Goal: Transaction & Acquisition: Purchase product/service

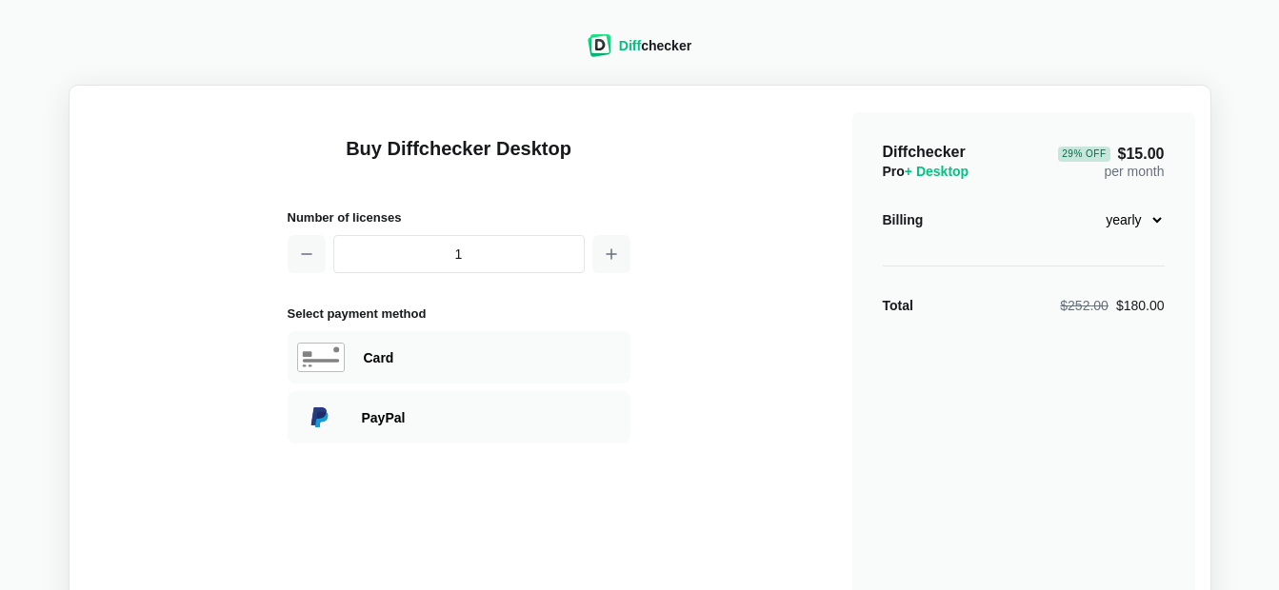
click at [1153, 222] on select "monthly yearly" at bounding box center [1124, 220] width 82 height 32
click at [1196, 154] on main "Buy Diffchecker Desktop Number of licenses 1 Select payment method Visa MasterC…" at bounding box center [640, 449] width 1143 height 729
click at [1149, 223] on select "monthly yearly" at bounding box center [1124, 220] width 82 height 32
click at [1083, 204] on select "monthly yearly" at bounding box center [1124, 220] width 82 height 32
click at [1159, 221] on select "monthly yearly" at bounding box center [1124, 220] width 82 height 32
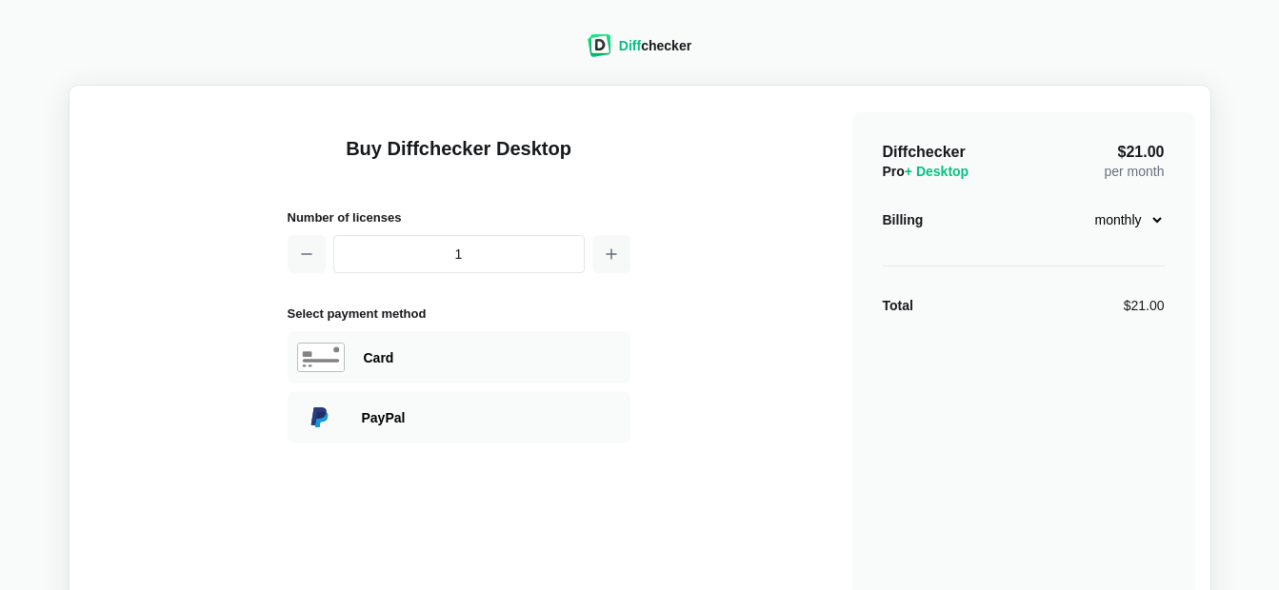
select select "desktop-yearly-180"
click at [1083, 204] on select "monthly yearly" at bounding box center [1124, 220] width 82 height 32
click at [418, 356] on div "Card" at bounding box center [492, 358] width 257 height 19
select select "[GEOGRAPHIC_DATA]"
